Goal: Transaction & Acquisition: Purchase product/service

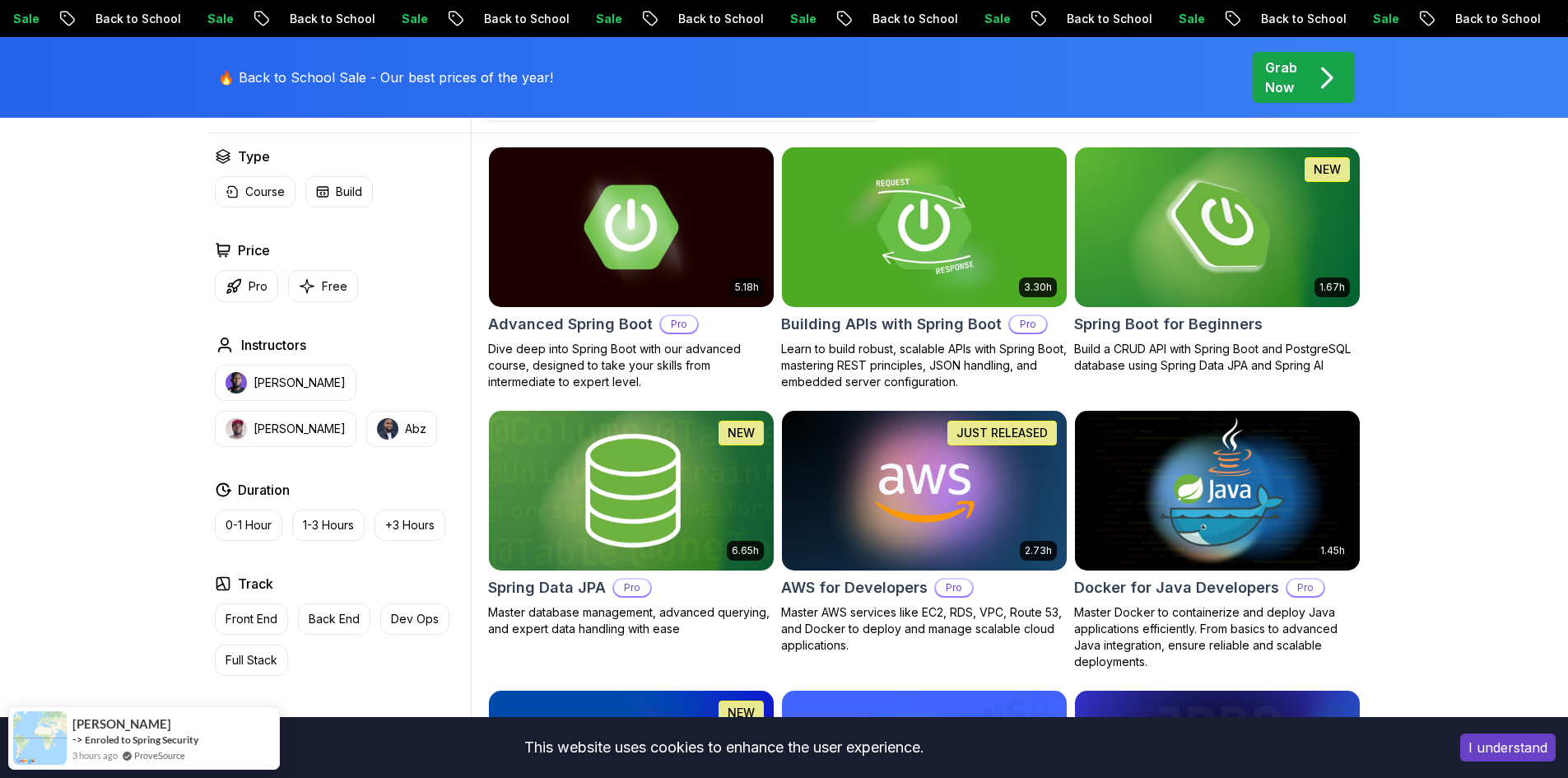
scroll to position [494, 0]
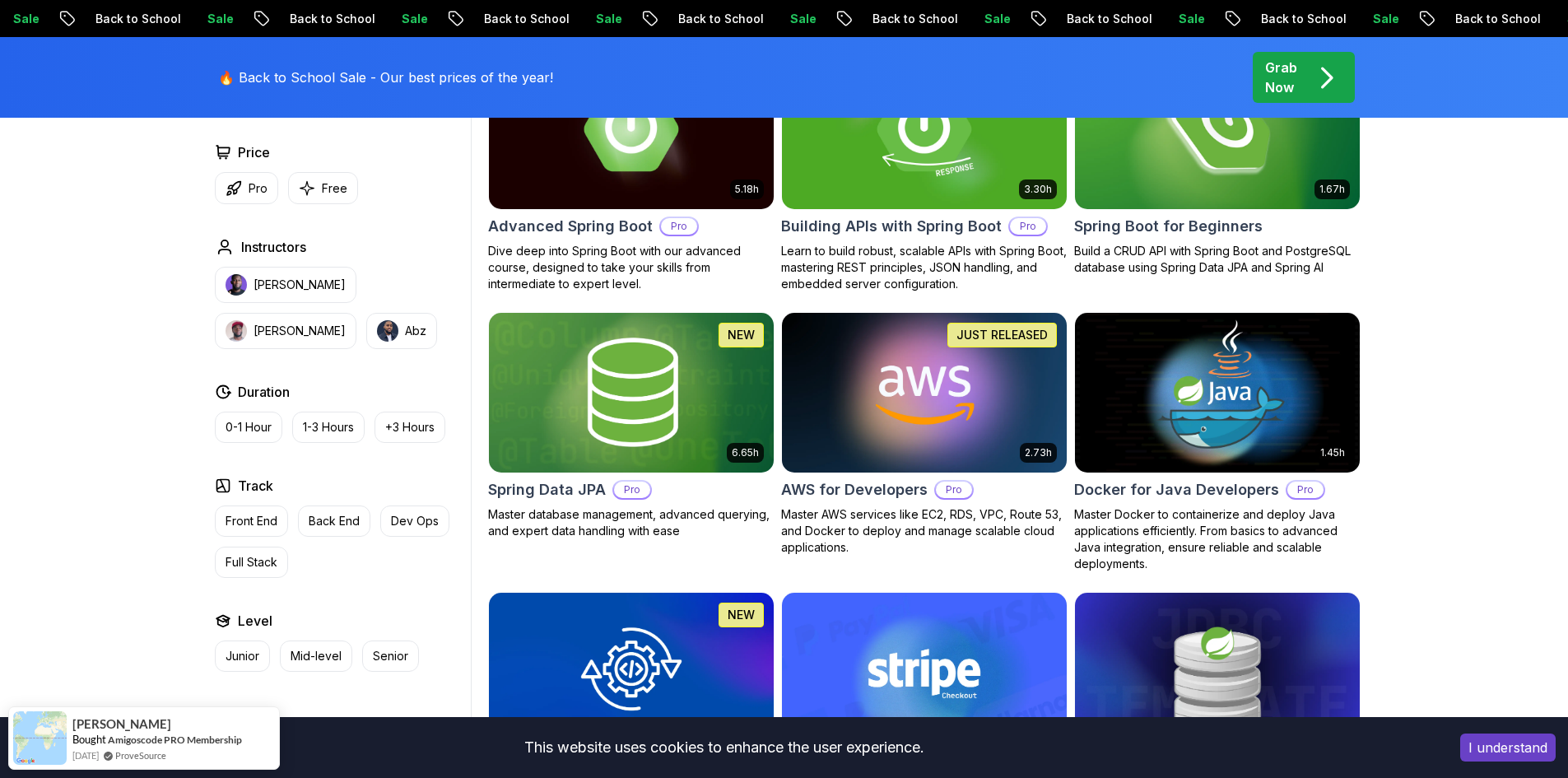
scroll to position [330, 0]
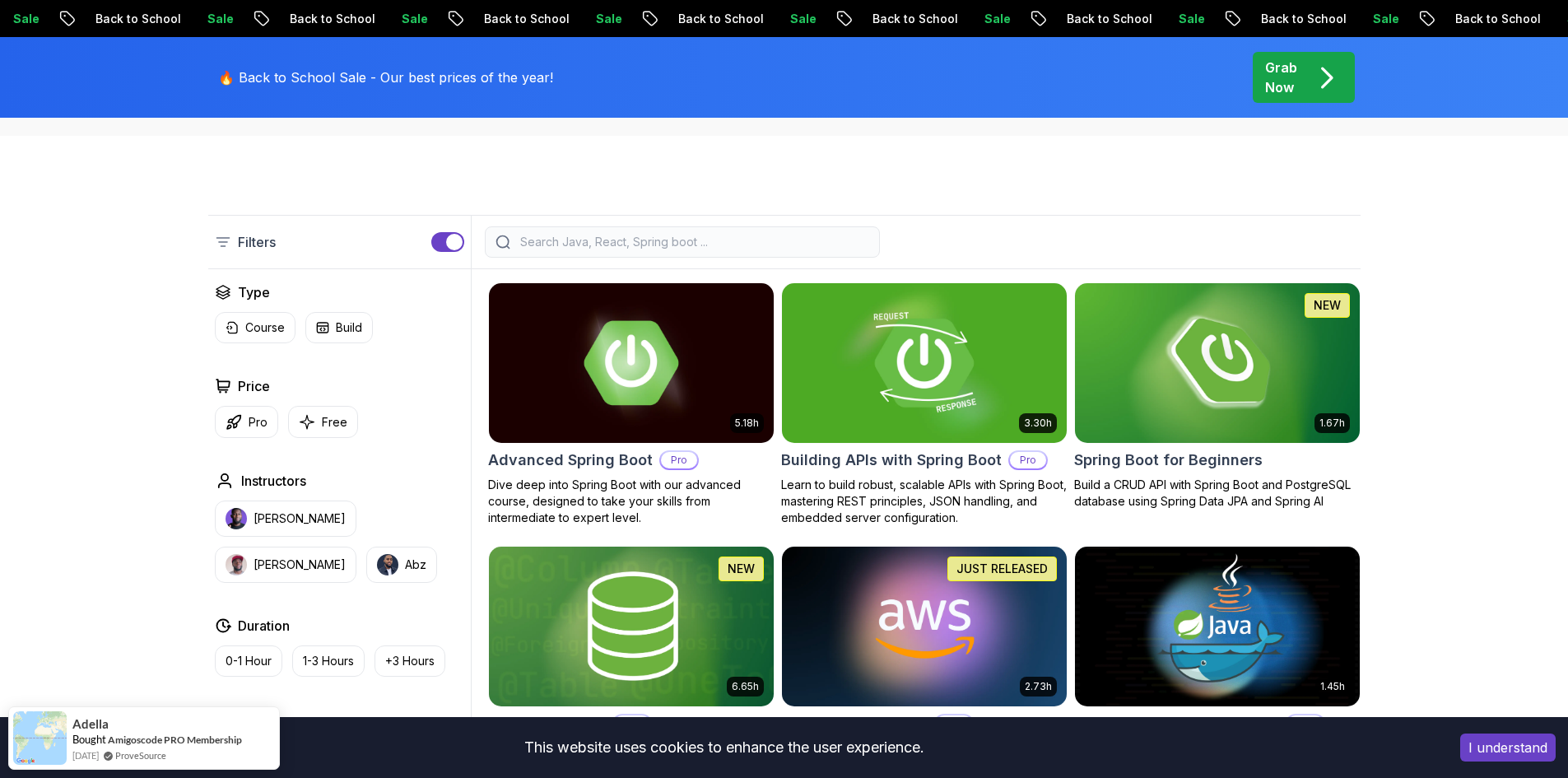
click at [850, 481] on p "Learn to build robust, scalable APIs with Spring Boot, mastering REST principle…" at bounding box center [925, 501] width 287 height 49
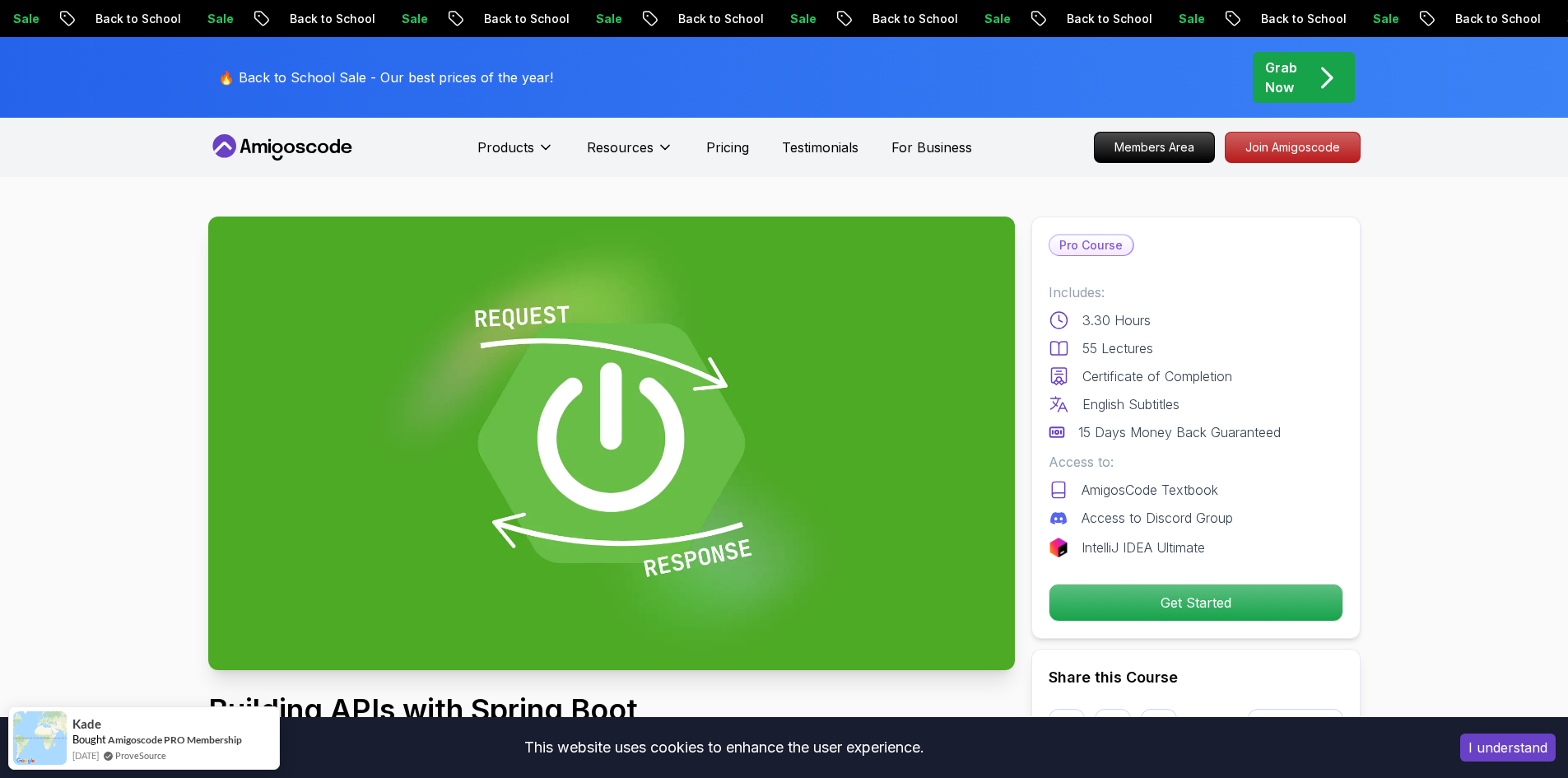
click at [1280, 83] on p "Grab Now" at bounding box center [1281, 77] width 32 height 40
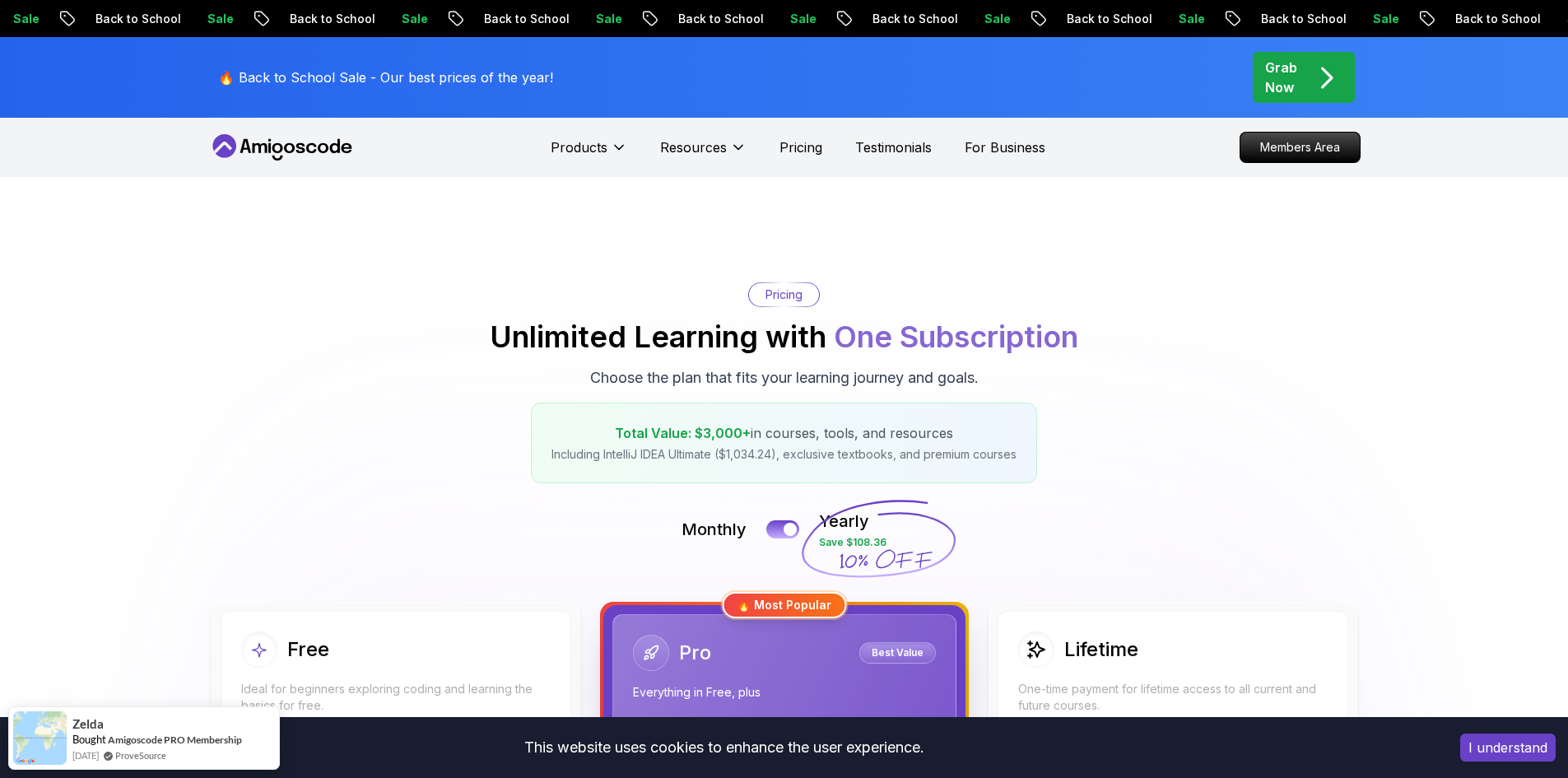
click at [1281, 90] on p "Grab Now" at bounding box center [1281, 77] width 32 height 40
click at [1299, 84] on div "Grab Now" at bounding box center [1304, 77] width 77 height 40
click at [1261, 156] on p "Members Area" at bounding box center [1300, 147] width 114 height 28
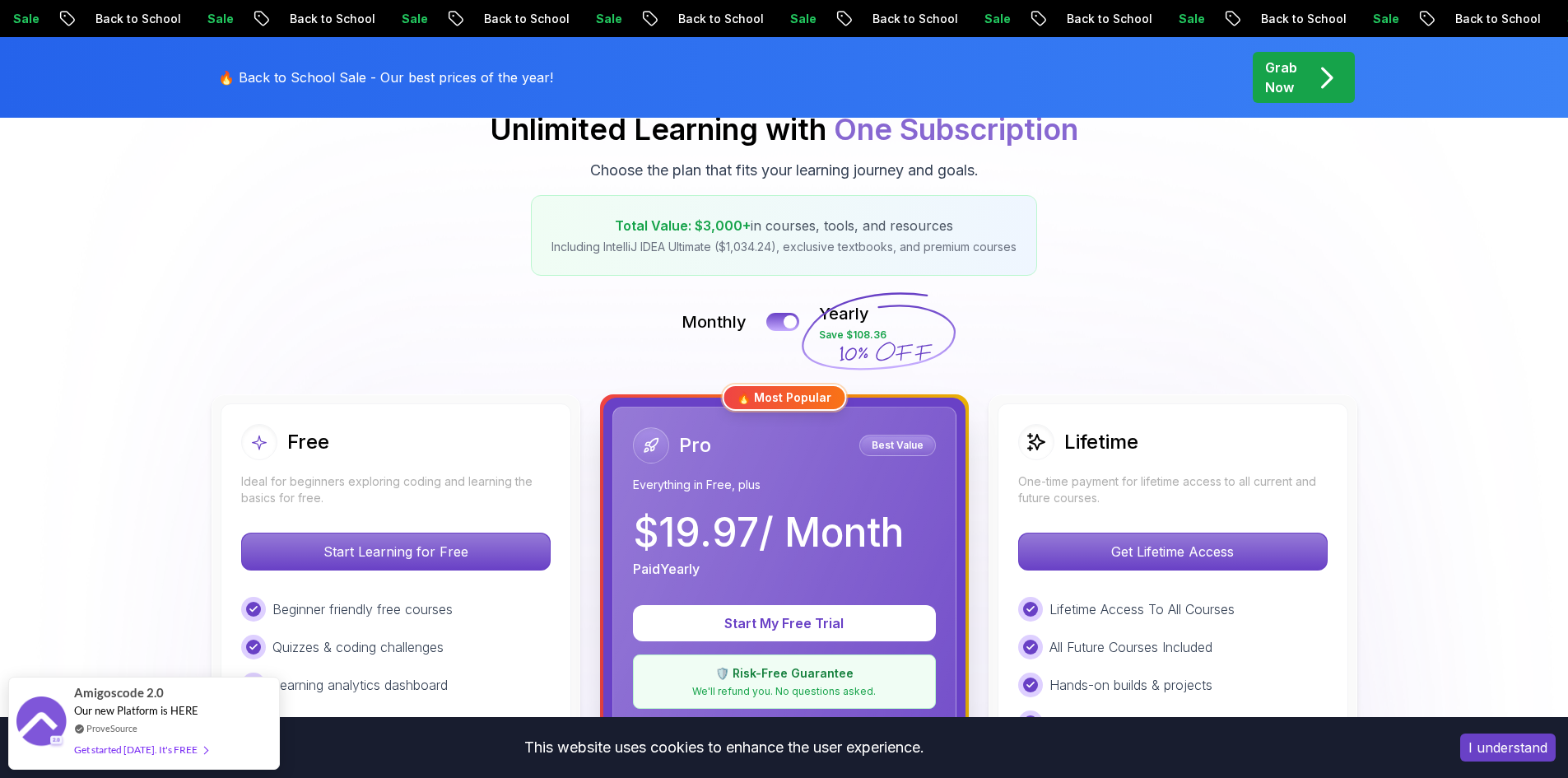
scroll to position [247, 0]
